Goal: Book appointment/travel/reservation

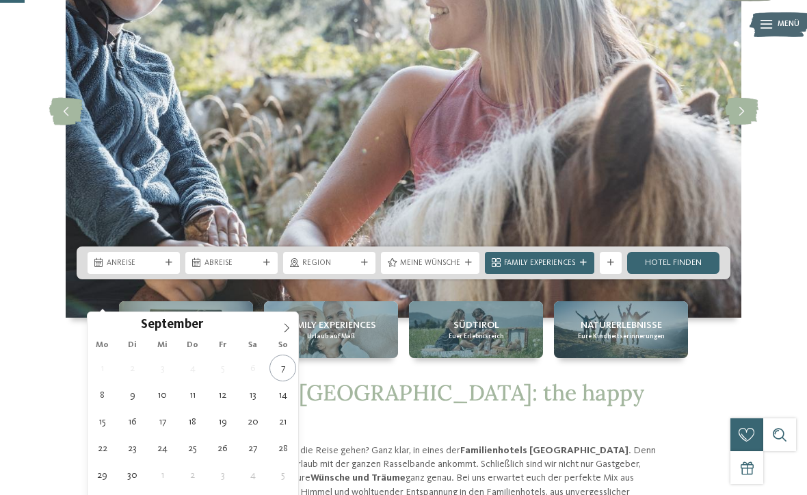
type div "07.09.2025"
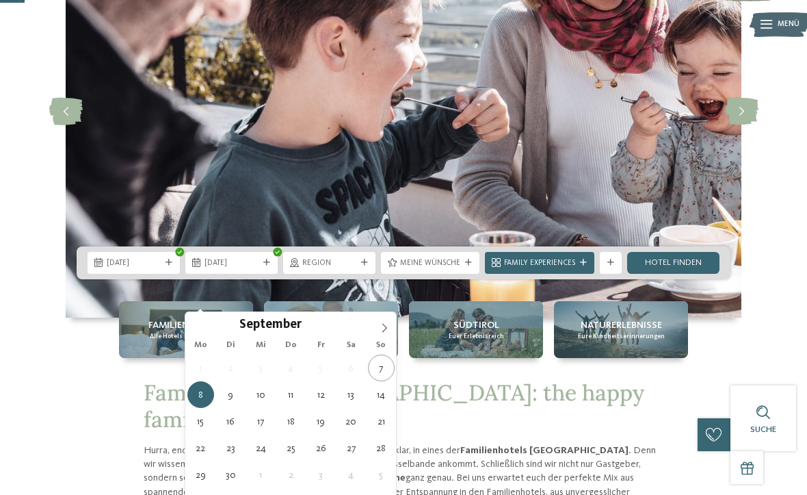
click at [397, 317] on img at bounding box center [404, 111] width 676 height 413
click at [385, 333] on span at bounding box center [384, 323] width 23 height 23
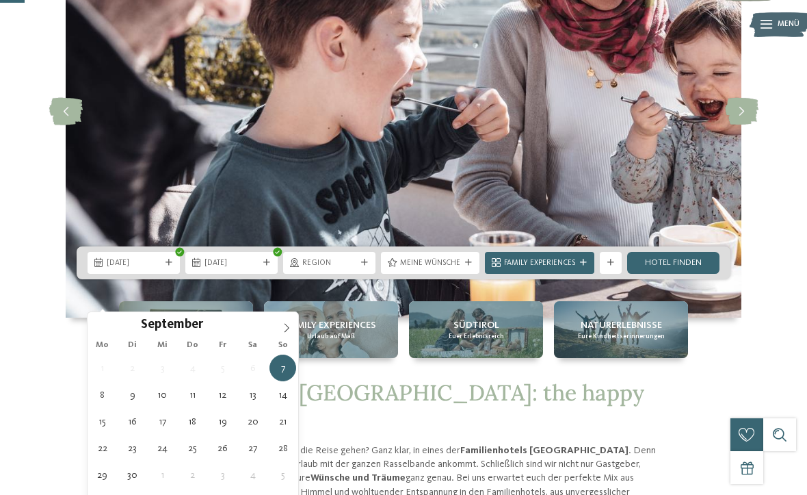
click at [289, 328] on icon at bounding box center [287, 327] width 5 height 9
click at [296, 325] on span at bounding box center [286, 323] width 23 height 23
click at [296, 326] on span at bounding box center [286, 323] width 23 height 23
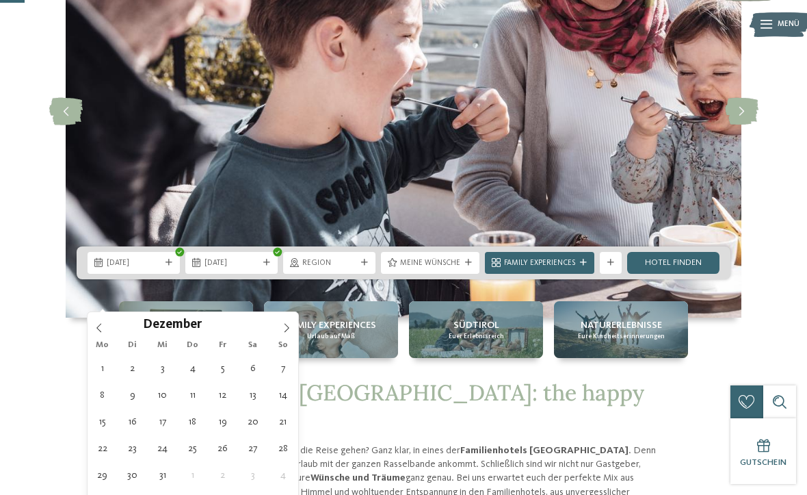
click at [296, 331] on span at bounding box center [286, 323] width 23 height 23
type input "****"
click at [289, 332] on icon at bounding box center [287, 328] width 10 height 10
click at [292, 334] on span at bounding box center [286, 323] width 23 height 23
click at [291, 335] on span at bounding box center [286, 323] width 23 height 23
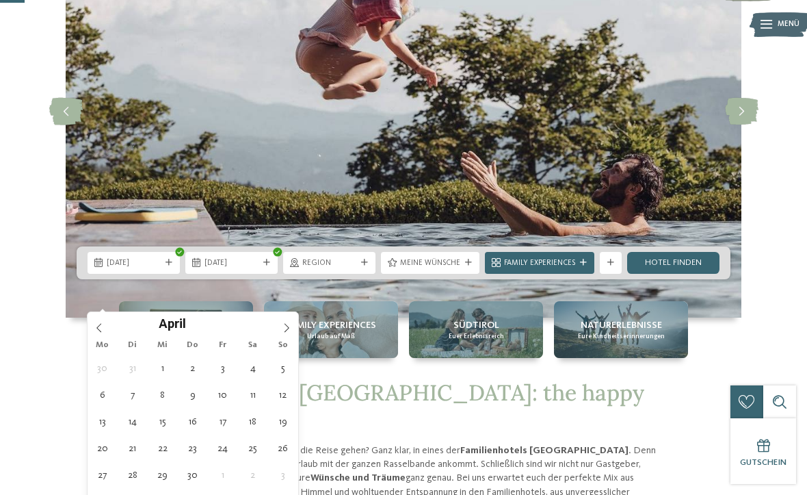
click at [293, 334] on span at bounding box center [286, 323] width 23 height 23
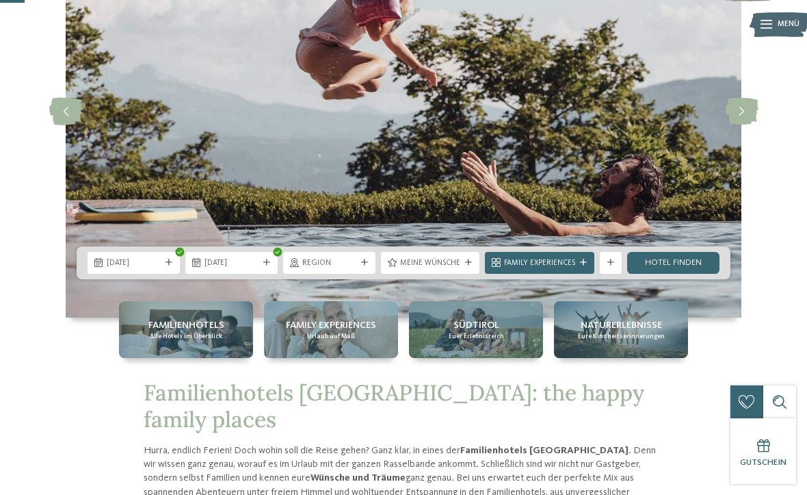
click at [300, 317] on img at bounding box center [404, 111] width 676 height 413
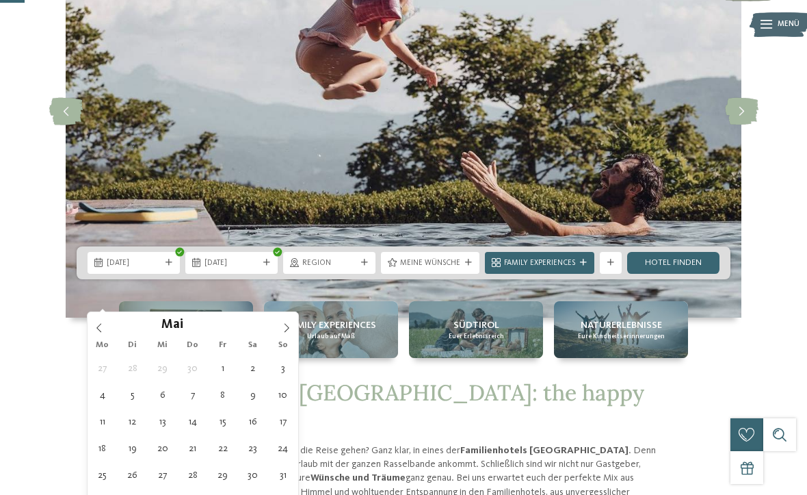
click at [286, 328] on icon at bounding box center [287, 328] width 10 height 10
click at [291, 328] on icon at bounding box center [287, 328] width 10 height 10
click at [291, 325] on span at bounding box center [286, 323] width 23 height 23
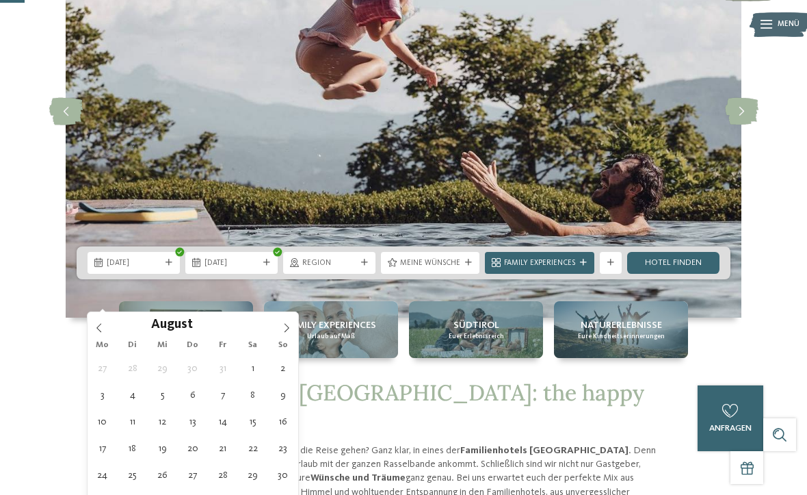
click at [292, 328] on span at bounding box center [286, 323] width 23 height 23
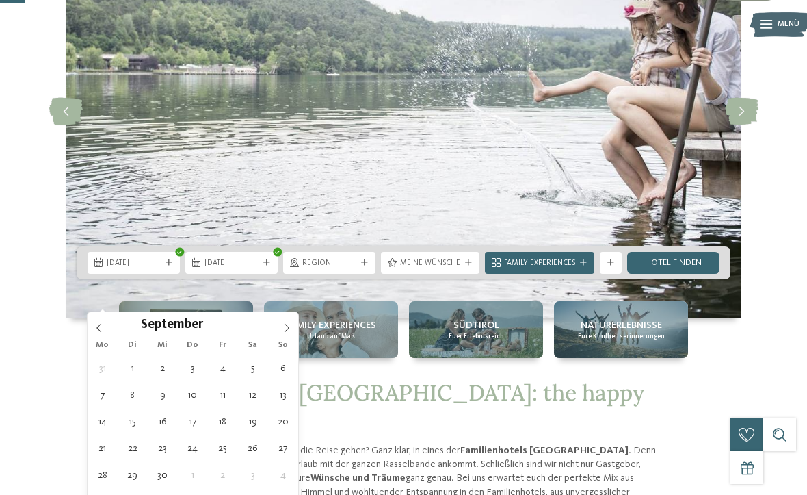
type div "16.09.2026"
type input "****"
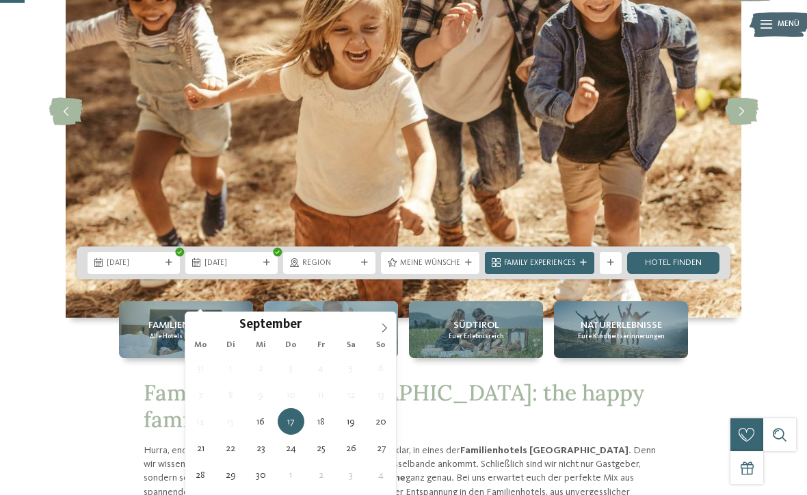
type div "25.09.2026"
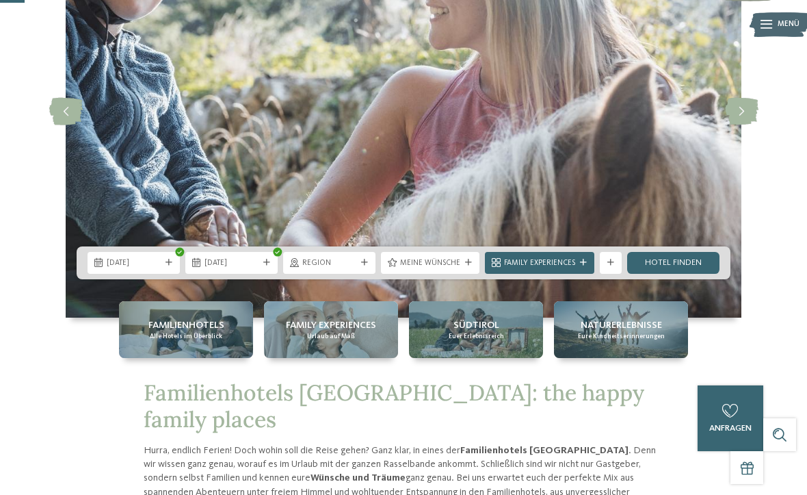
click at [689, 274] on link "Hotel finden" at bounding box center [673, 263] width 92 height 22
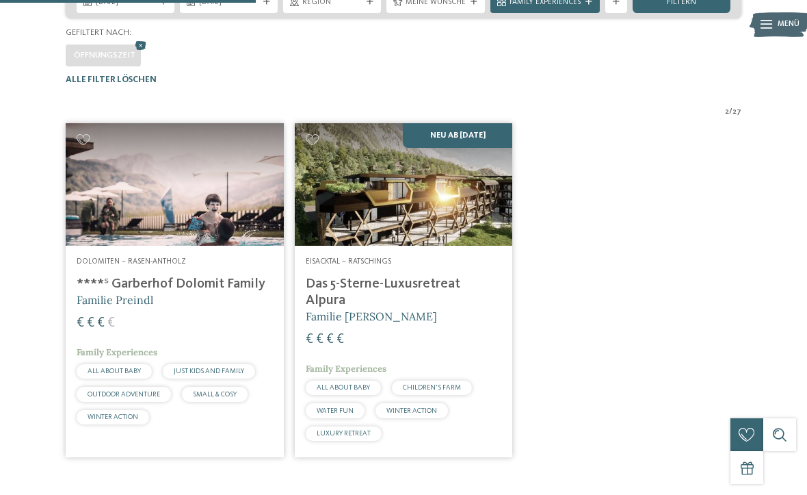
scroll to position [270, 0]
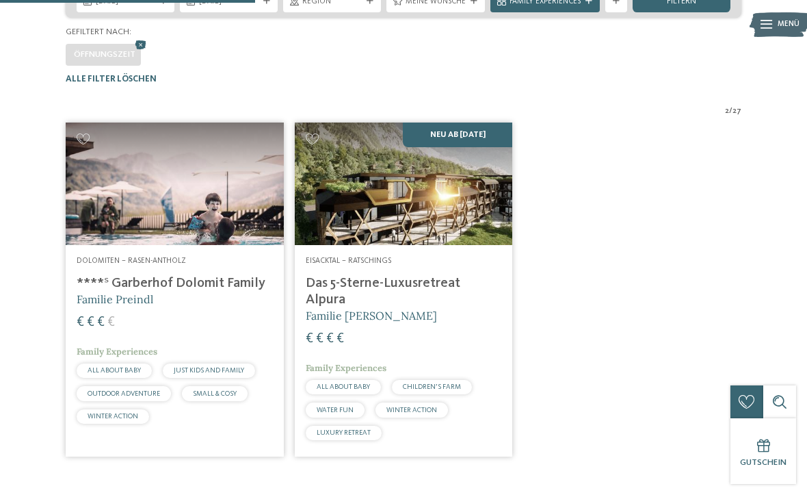
click at [181, 291] on h4 "****ˢ Garberhof Dolomit Family" at bounding box center [175, 283] width 196 height 16
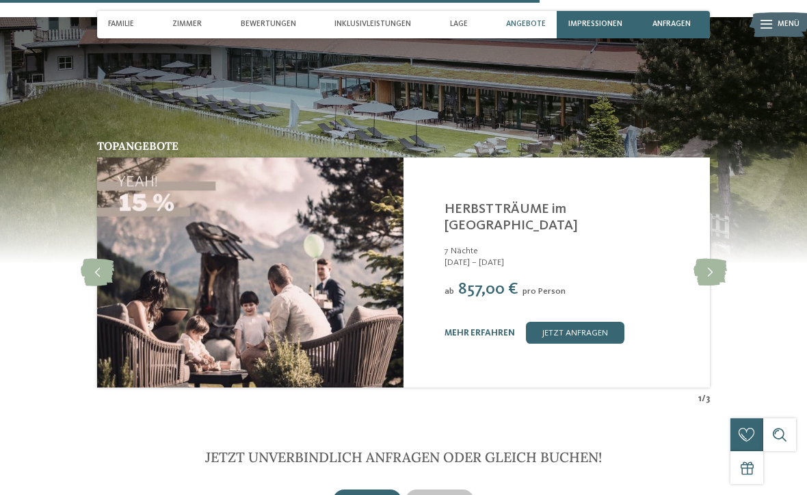
scroll to position [3013, 0]
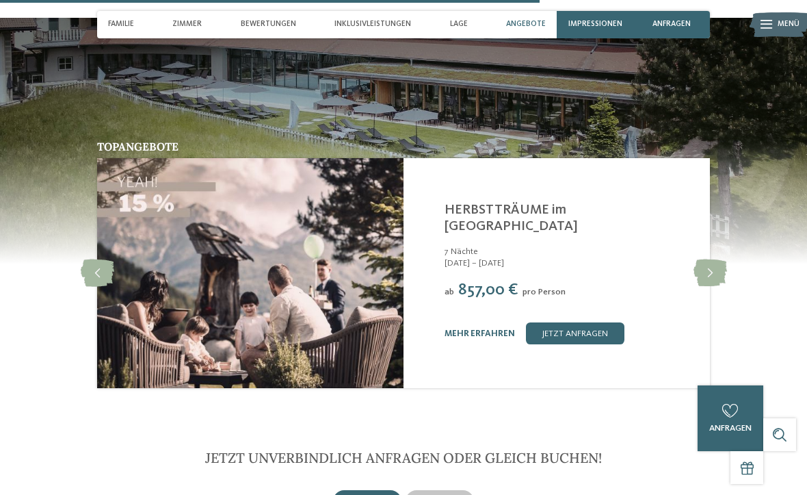
click at [478, 329] on link "mehr erfahren" at bounding box center [480, 333] width 70 height 9
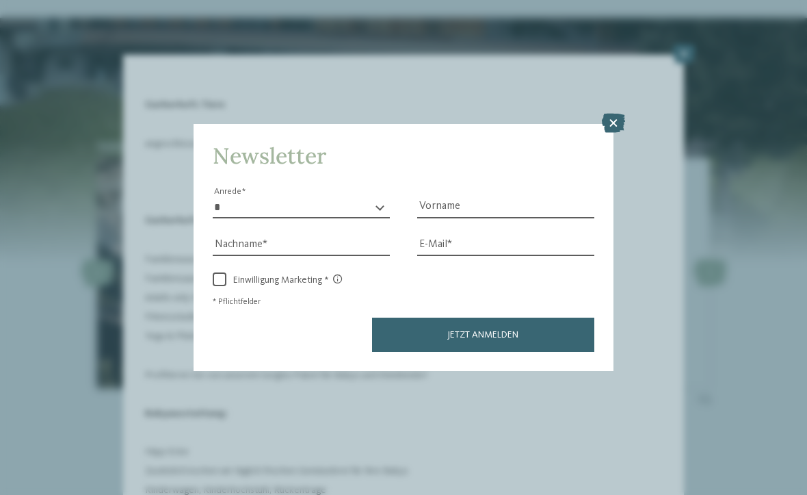
scroll to position [563, 0]
click at [610, 114] on icon at bounding box center [613, 123] width 23 height 19
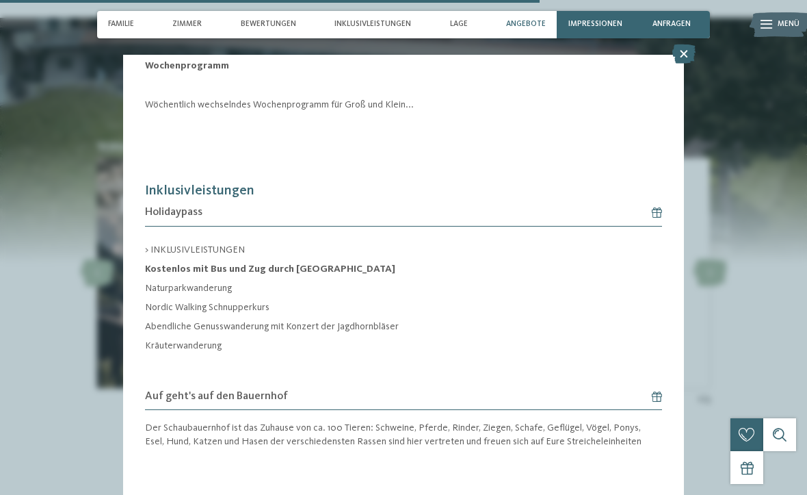
scroll to position [1881, 0]
click at [575, 199] on h6 "Holidaypass" at bounding box center [403, 212] width 516 height 27
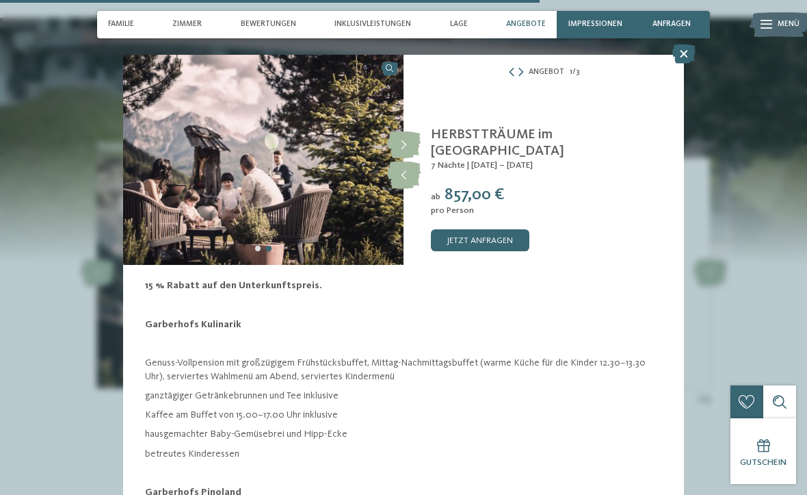
click at [677, 59] on icon at bounding box center [683, 53] width 23 height 19
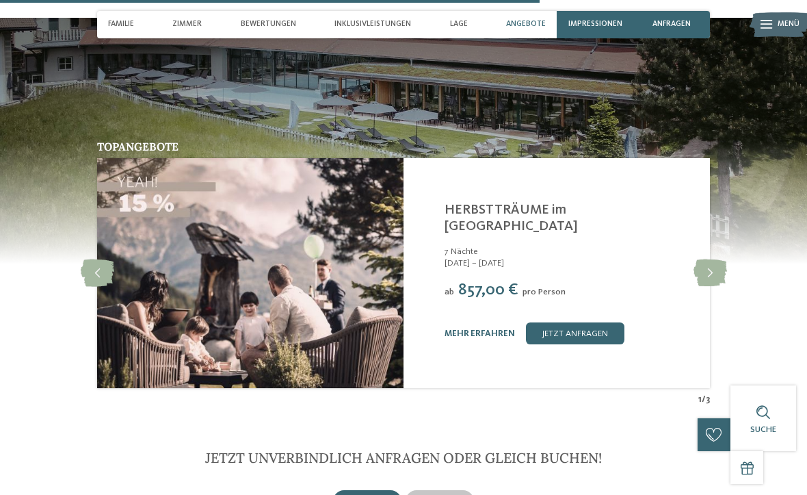
click at [696, 261] on icon at bounding box center [711, 272] width 34 height 27
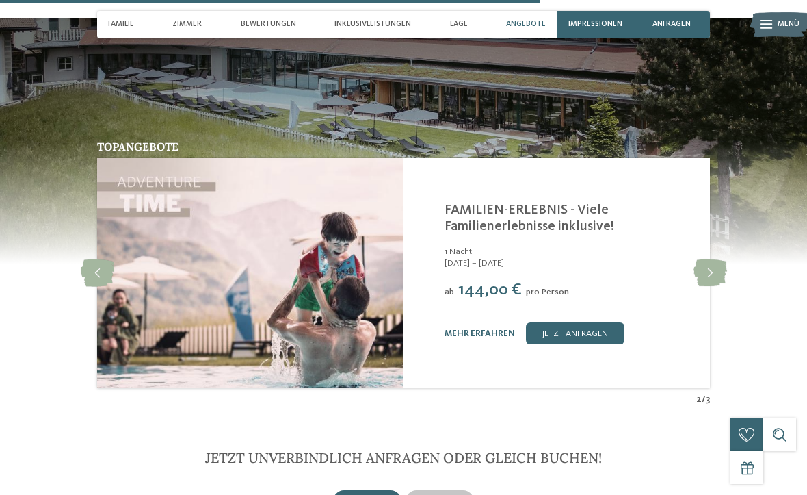
click at [699, 261] on icon at bounding box center [711, 272] width 34 height 27
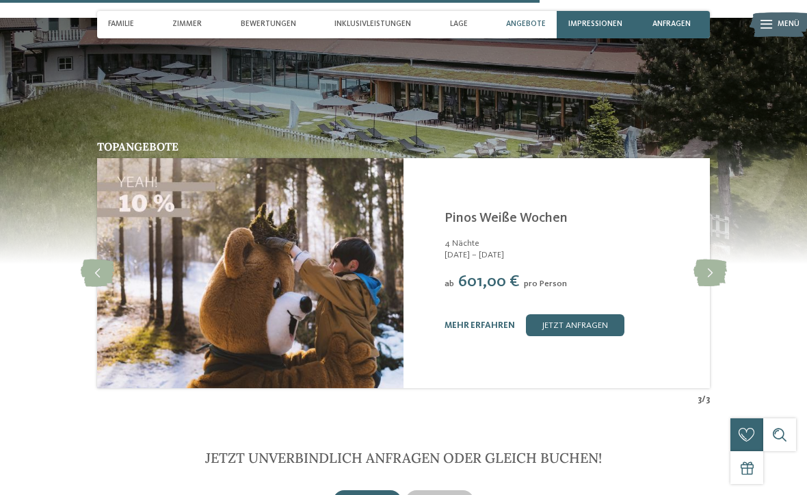
click at [699, 264] on icon at bounding box center [711, 272] width 34 height 27
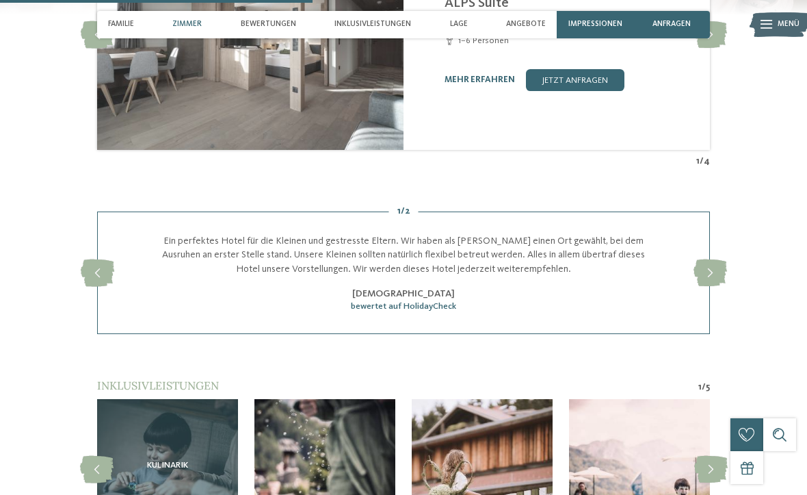
click at [266, 29] on span "Bewertungen" at bounding box center [268, 24] width 55 height 9
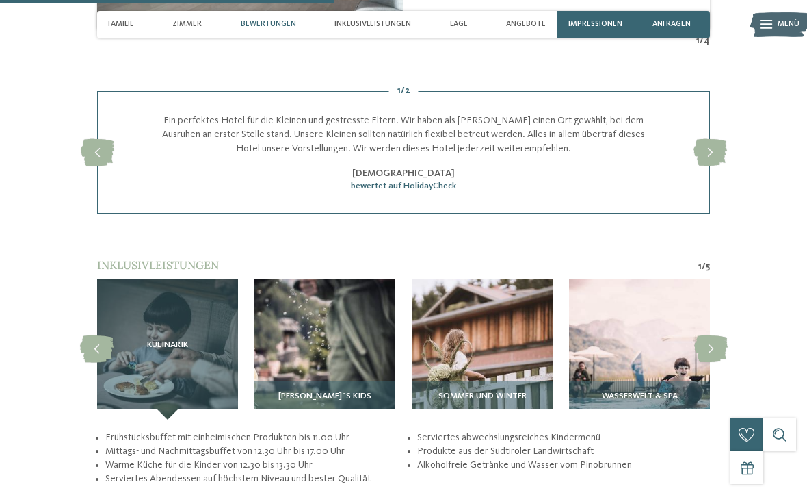
scroll to position [1880, 0]
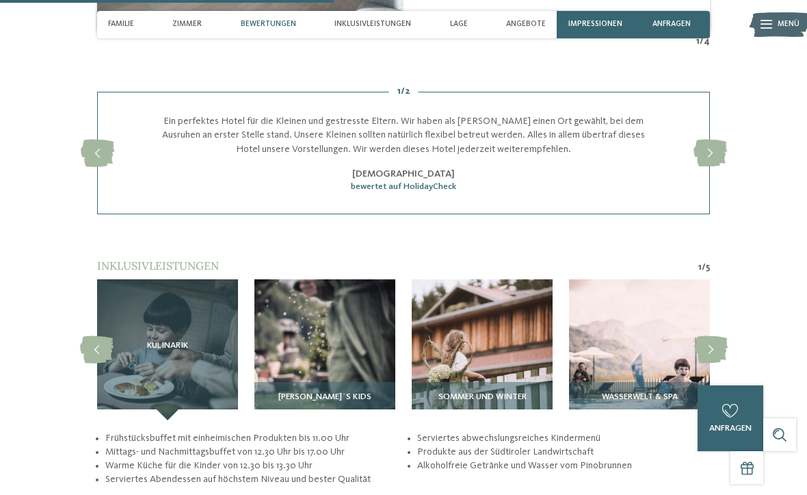
click at [274, 19] on div "Bewertungen" at bounding box center [268, 24] width 66 height 27
